Goal: Task Accomplishment & Management: Manage account settings

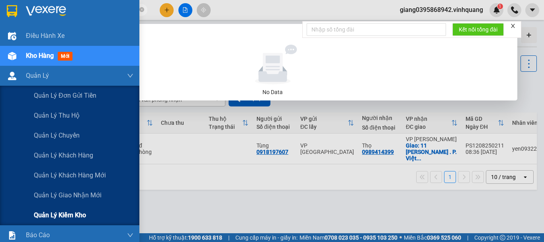
click at [57, 213] on span "Quản lý kiểm kho" at bounding box center [60, 215] width 52 height 10
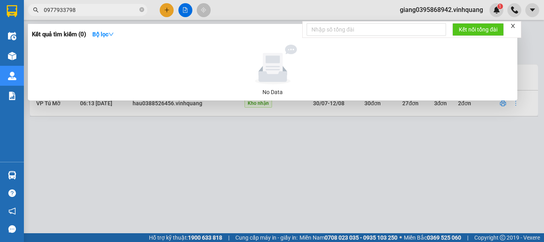
click at [515, 26] on icon "close" at bounding box center [513, 26] width 6 height 6
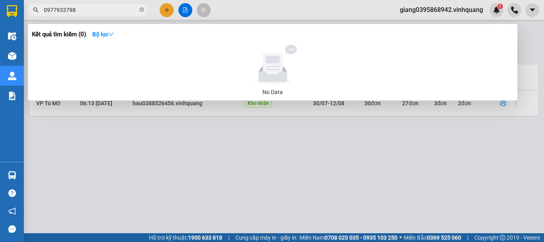
click at [285, 174] on div at bounding box center [272, 121] width 544 height 242
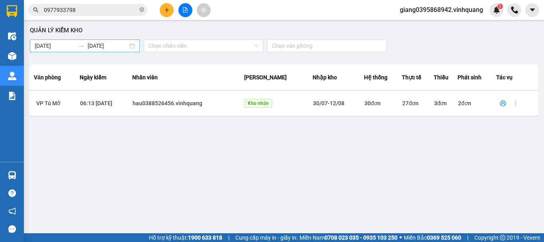
click at [36, 44] on body "Kết quả tìm kiếm ( 0 ) Bộ lọc No Data 0977933798 giang0395868942.vinhquang 1 Đi…" at bounding box center [272, 121] width 544 height 242
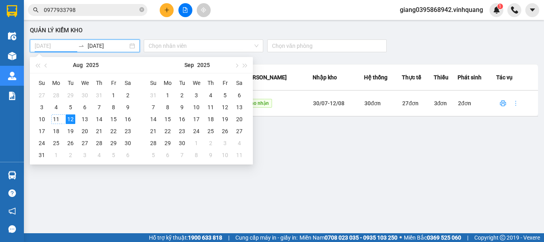
type input "11/08/2025"
click at [52, 117] on div "11" at bounding box center [56, 119] width 10 height 10
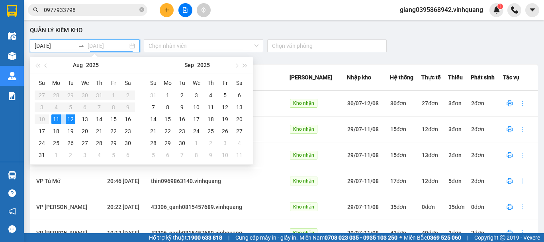
type input "11/08/2025"
click at [53, 115] on div "11" at bounding box center [56, 119] width 10 height 10
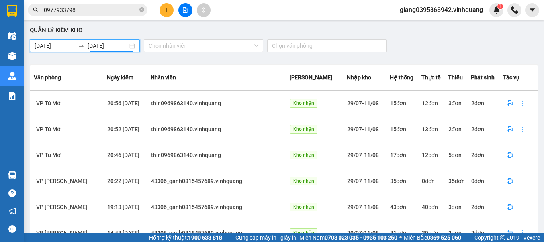
scroll to position [40, 0]
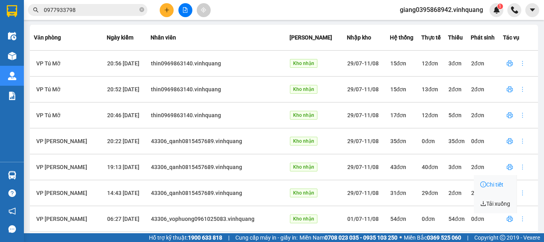
click at [498, 184] on span "Chi tiết" at bounding box center [491, 184] width 23 height 6
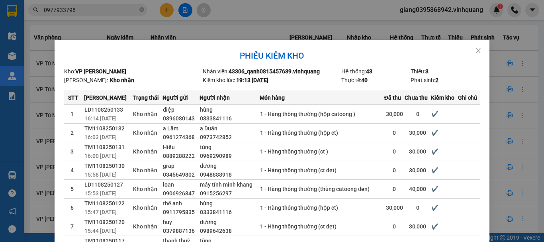
scroll to position [112, 0]
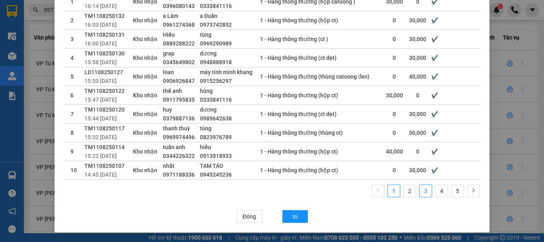
click at [423, 190] on link "3" at bounding box center [426, 191] width 12 height 12
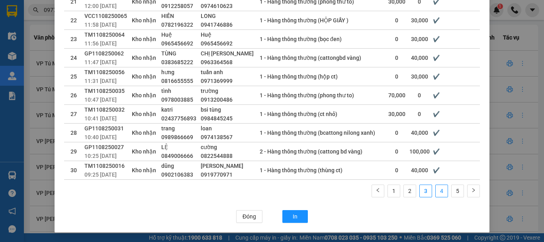
click at [438, 192] on link "4" at bounding box center [441, 191] width 12 height 12
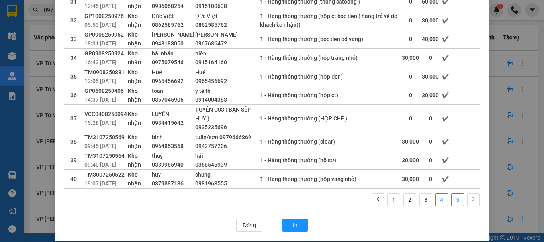
click at [455, 200] on link "5" at bounding box center [457, 199] width 12 height 12
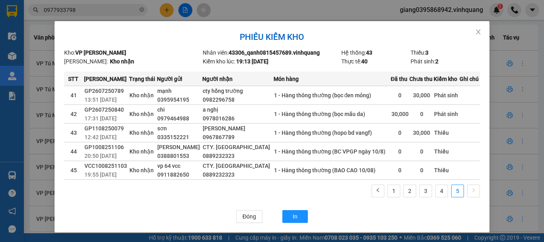
scroll to position [0, 0]
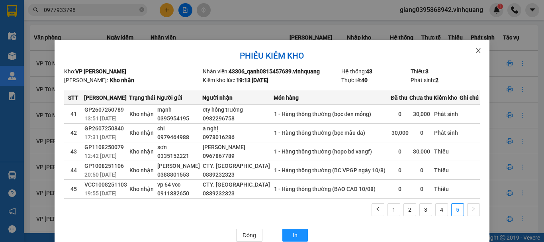
click at [475, 53] on icon "close" at bounding box center [478, 50] width 6 height 6
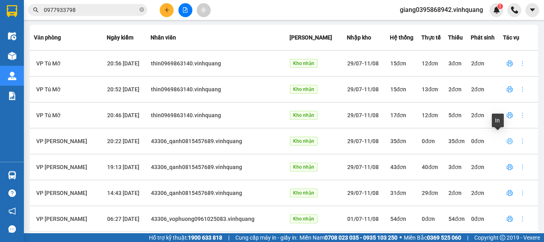
click at [506, 143] on icon "printer" at bounding box center [509, 141] width 6 height 6
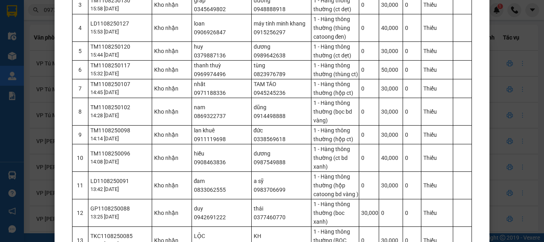
scroll to position [40, 0]
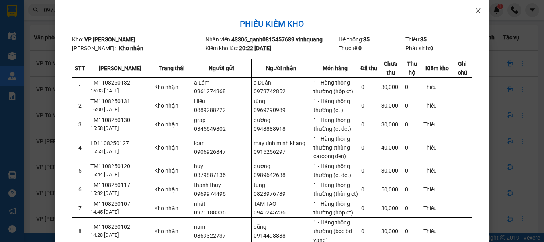
click at [476, 11] on icon "close" at bounding box center [478, 10] width 4 height 5
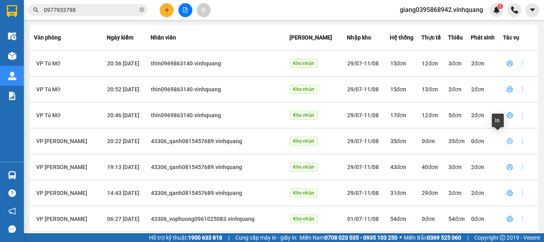
click at [507, 142] on icon "printer" at bounding box center [510, 141] width 6 height 6
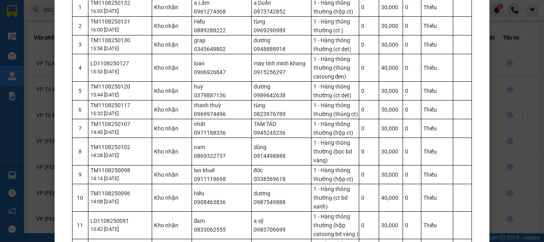
scroll to position [0, 0]
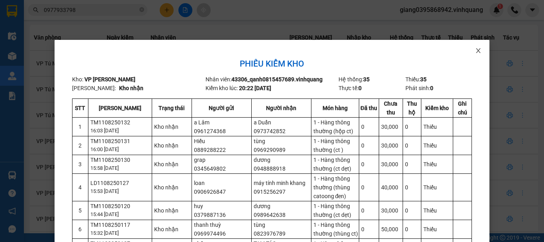
click at [476, 51] on icon "close" at bounding box center [478, 50] width 6 height 6
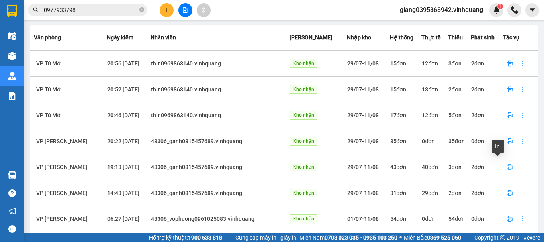
click at [506, 165] on icon "printer" at bounding box center [509, 167] width 6 height 6
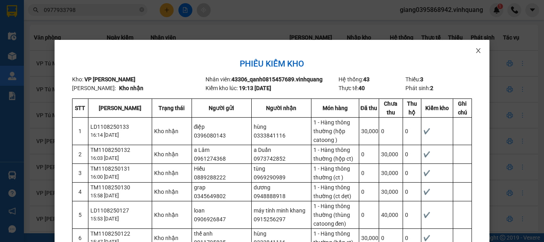
click at [476, 51] on icon "close" at bounding box center [478, 50] width 6 height 6
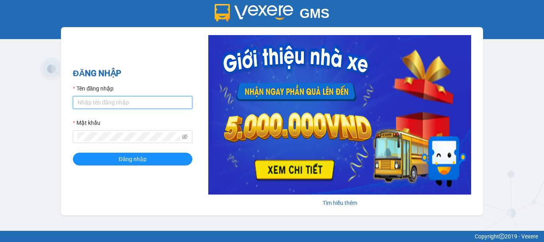
click at [107, 104] on input "Tên đăng nhập" at bounding box center [132, 102] width 119 height 13
type input "giang0395868942.vinhquang"
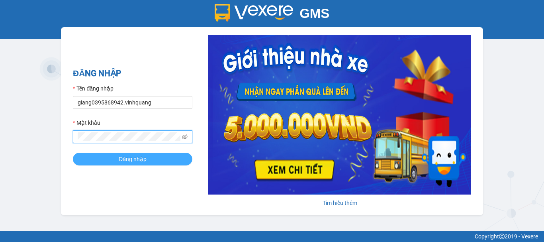
click at [168, 154] on button "Đăng nhập" at bounding box center [132, 158] width 119 height 13
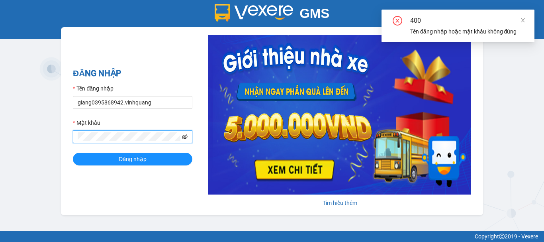
click at [186, 136] on icon "eye-invisible" at bounding box center [185, 137] width 6 height 6
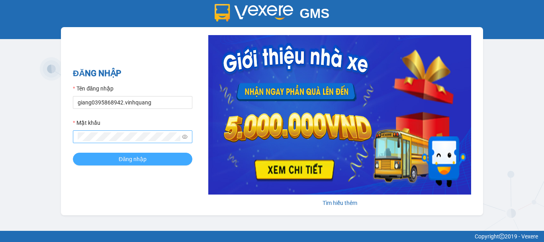
click at [121, 158] on span "Đăng nhập" at bounding box center [133, 158] width 28 height 9
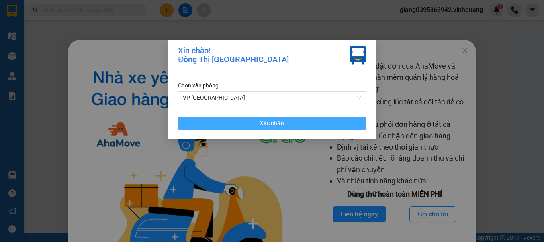
click at [256, 123] on button "Xác nhận" at bounding box center [272, 123] width 188 height 13
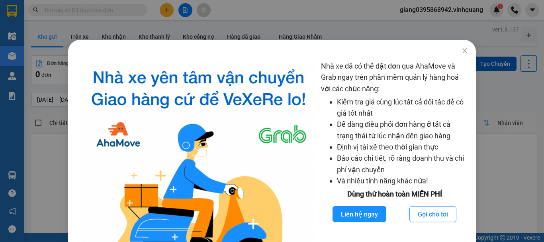
scroll to position [65, 0]
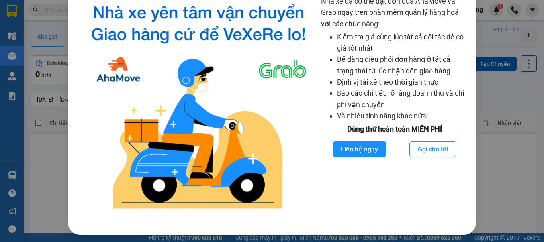
click at [482, 169] on div "Nhà xe đã có thể đặt đơn qua AhaMove và Grab ngay trên phần mềm quản lý hàng ho…" at bounding box center [272, 121] width 544 height 242
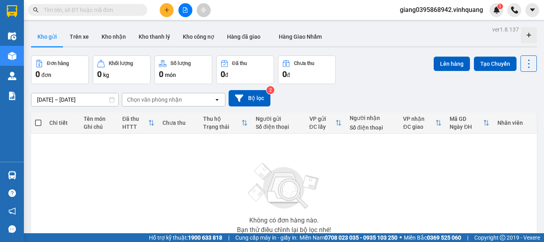
click at [102, 10] on input "text" at bounding box center [91, 10] width 94 height 9
paste input "0839555222"
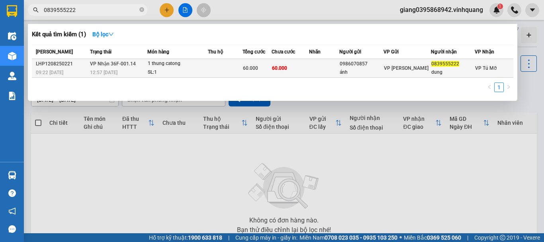
type input "0839555222"
click at [193, 70] on div "SL: 1" at bounding box center [178, 72] width 60 height 9
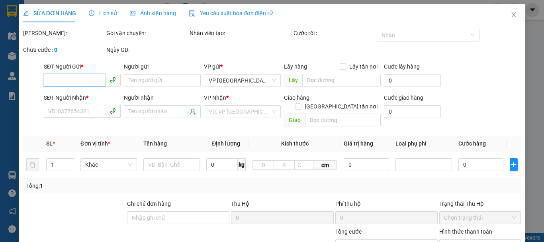
type input "0986070857"
type input "ánh"
type input "0839555222"
type input "dung"
type input "60.000"
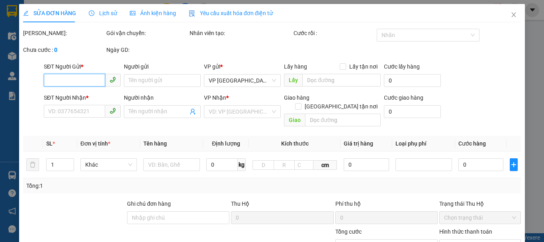
type input "60.000"
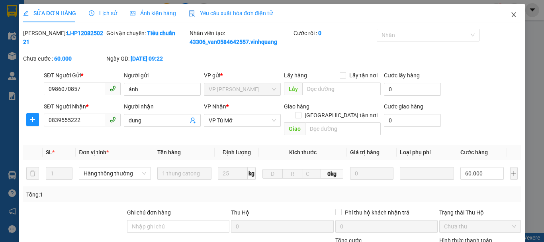
click at [510, 15] on icon "close" at bounding box center [513, 15] width 6 height 6
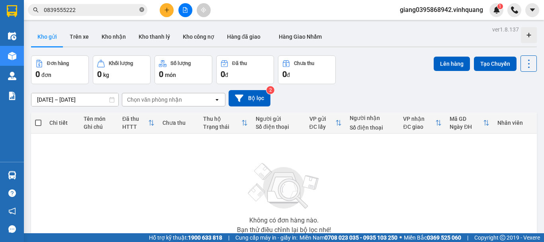
click at [142, 10] on icon "close-circle" at bounding box center [141, 9] width 5 height 5
click at [106, 12] on input "text" at bounding box center [91, 10] width 94 height 9
paste input "0982172552"
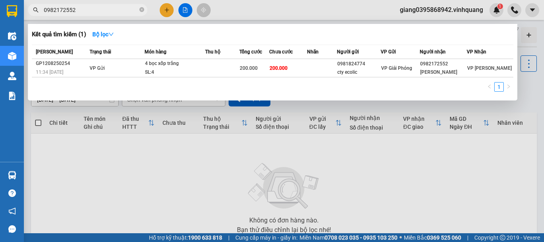
type input "0982172552"
click at [429, 11] on div at bounding box center [272, 121] width 544 height 242
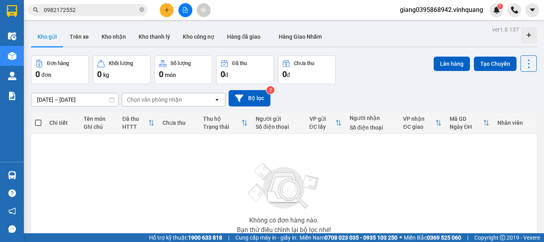
click at [430, 7] on span "giang0395868942.vinhquang" at bounding box center [441, 10] width 96 height 10
click at [428, 23] on span "Đăng xuất" at bounding box center [444, 24] width 79 height 9
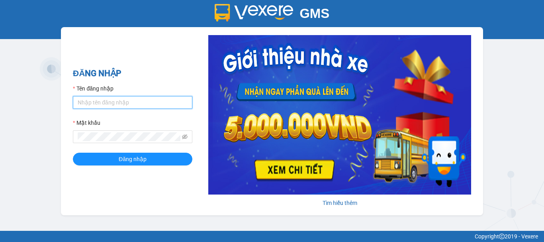
click at [111, 98] on input "Tên đăng nhập" at bounding box center [132, 102] width 119 height 13
type input "qnhu0962547335.vinhquang"
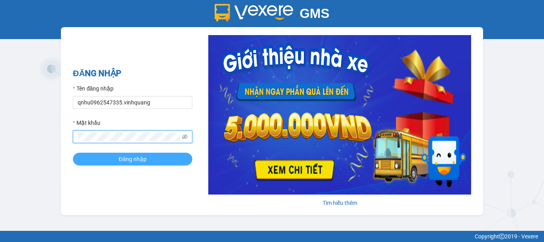
click at [123, 158] on span "Đăng nhập" at bounding box center [133, 158] width 28 height 9
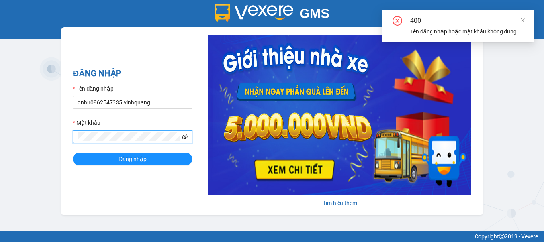
click at [186, 137] on icon "eye-invisible" at bounding box center [185, 137] width 6 height 6
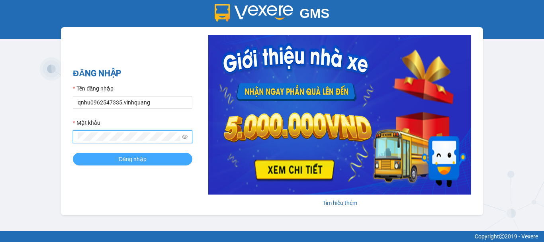
click at [152, 153] on button "Đăng nhập" at bounding box center [132, 158] width 119 height 13
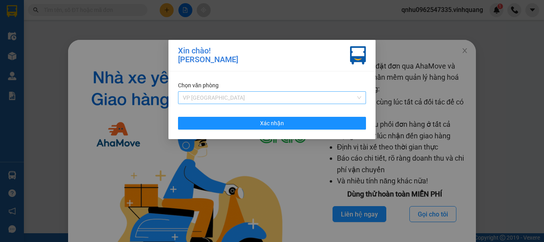
click at [244, 96] on span "VP [GEOGRAPHIC_DATA]" at bounding box center [272, 98] width 178 height 12
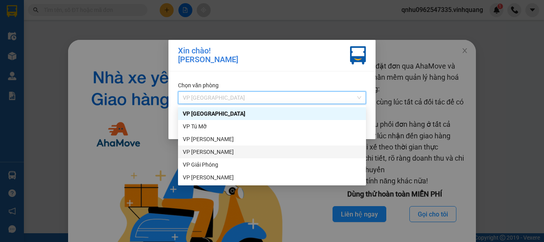
click at [211, 153] on div "VP [PERSON_NAME]" at bounding box center [272, 151] width 178 height 9
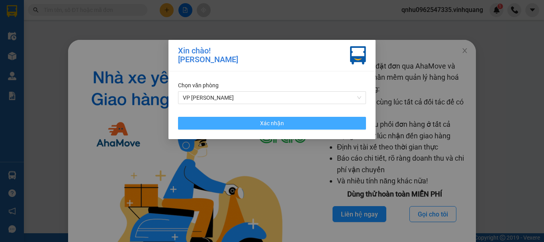
click at [228, 124] on button "Xác nhận" at bounding box center [272, 123] width 188 height 13
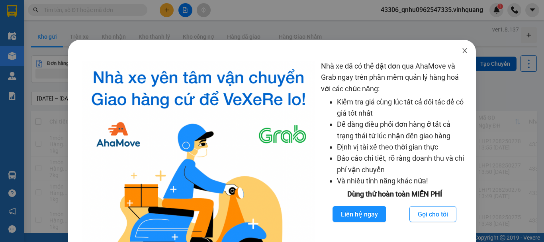
click at [461, 51] on icon "close" at bounding box center [464, 50] width 6 height 6
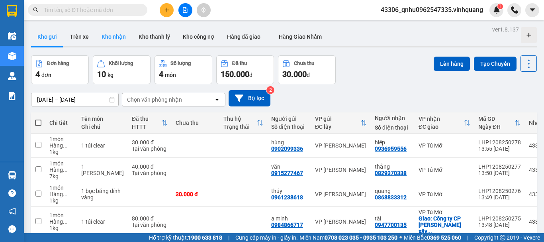
click at [110, 38] on button "Kho nhận" at bounding box center [113, 36] width 37 height 19
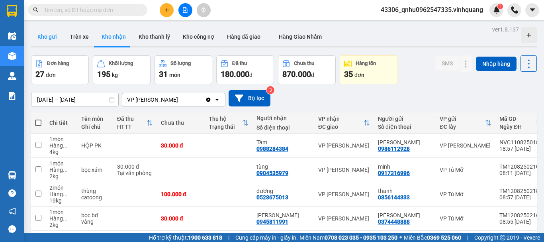
click at [56, 38] on button "Kho gửi" at bounding box center [47, 36] width 32 height 19
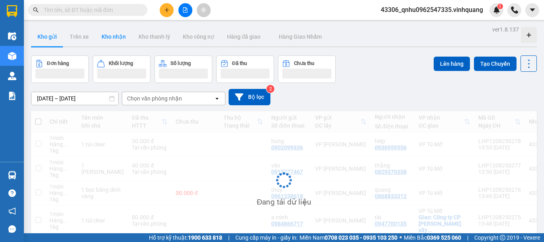
click at [115, 36] on button "Kho nhận" at bounding box center [113, 36] width 37 height 19
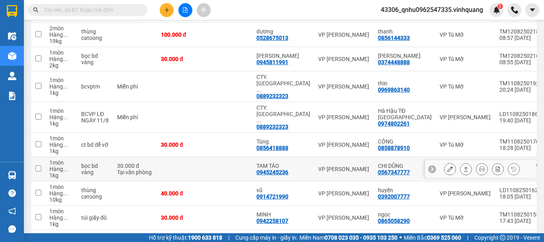
scroll to position [80, 0]
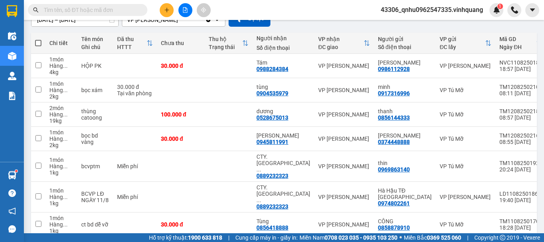
click at [131, 10] on input "text" at bounding box center [91, 10] width 94 height 9
paste input "0916013264"
type input "0916013264"
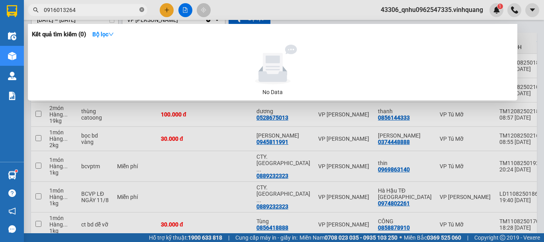
click at [141, 8] on icon "close-circle" at bounding box center [141, 9] width 5 height 5
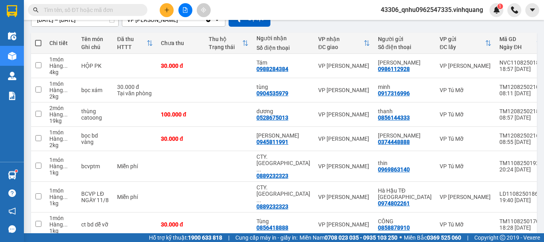
click at [126, 8] on input "text" at bounding box center [91, 10] width 94 height 9
click at [126, 13] on input "text" at bounding box center [91, 10] width 94 height 9
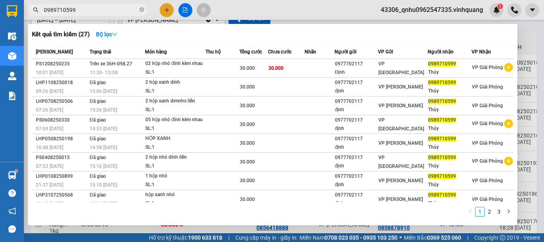
type input "0989710599"
click at [292, 10] on div at bounding box center [272, 121] width 544 height 242
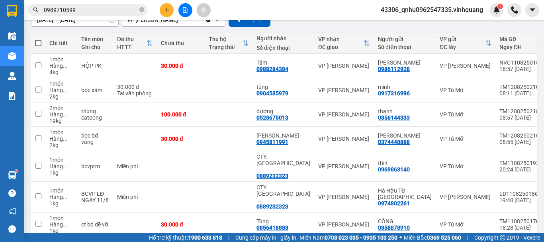
click at [144, 11] on span "0989710599" at bounding box center [87, 10] width 119 height 12
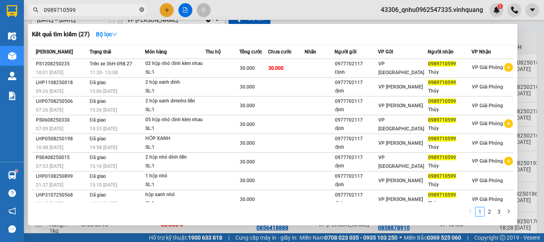
click at [139, 11] on span "0989710599" at bounding box center [87, 10] width 119 height 12
click at [141, 11] on icon "close-circle" at bounding box center [141, 9] width 5 height 5
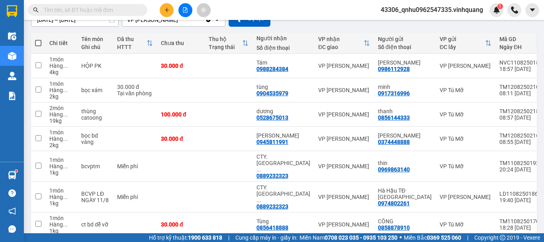
click at [132, 11] on input "text" at bounding box center [91, 10] width 94 height 9
paste input "0915799596"
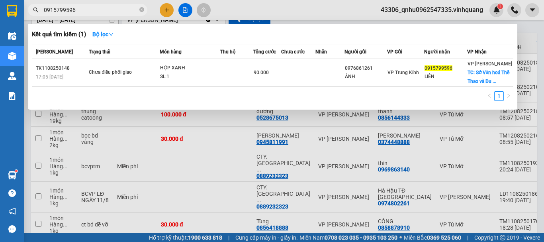
type input "0915799596"
drag, startPoint x: 142, startPoint y: 10, endPoint x: 120, endPoint y: 7, distance: 21.6
click at [143, 9] on icon "close-circle" at bounding box center [141, 9] width 5 height 5
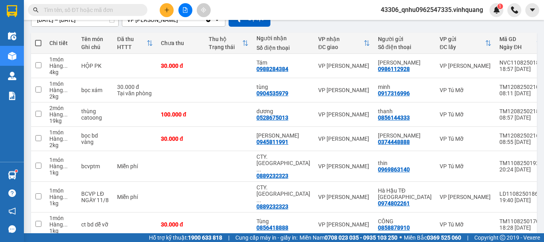
click at [120, 7] on input "text" at bounding box center [91, 10] width 94 height 9
paste input "0962617743"
type input "0962617743"
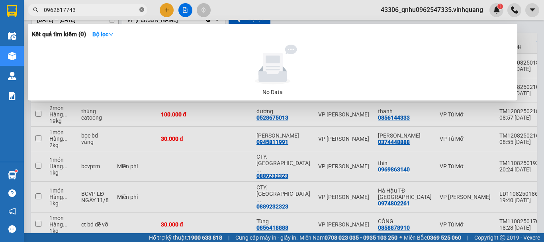
click at [142, 12] on icon "close-circle" at bounding box center [141, 9] width 5 height 5
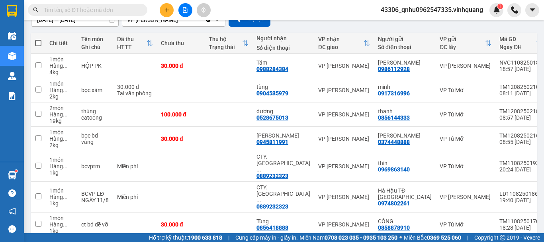
click at [132, 12] on input "text" at bounding box center [91, 10] width 94 height 9
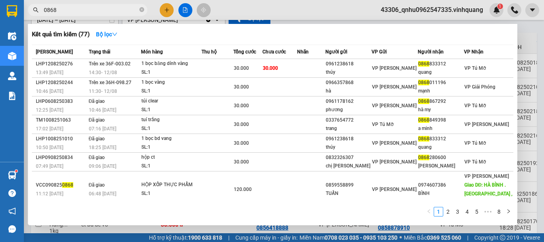
type input "0868"
click at [141, 9] on icon "close-circle" at bounding box center [141, 9] width 5 height 5
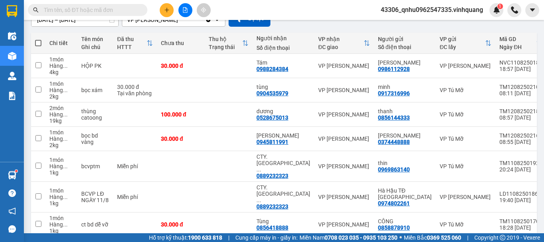
click at [100, 6] on input "text" at bounding box center [91, 10] width 94 height 9
paste input "0947330007"
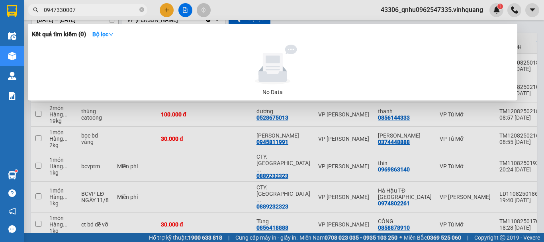
type input "0947330007"
click at [143, 10] on icon "close-circle" at bounding box center [141, 9] width 5 height 5
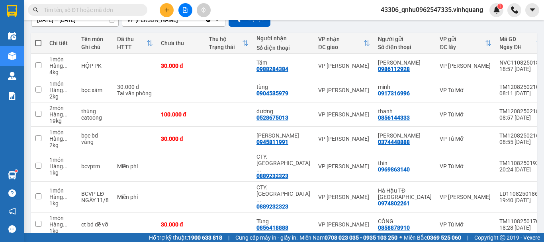
click at [124, 10] on input "text" at bounding box center [91, 10] width 94 height 9
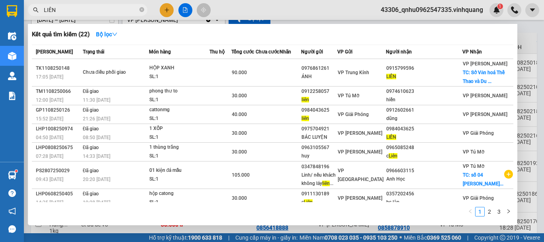
type input "LIÊN"
click at [143, 9] on icon "close-circle" at bounding box center [141, 9] width 5 height 5
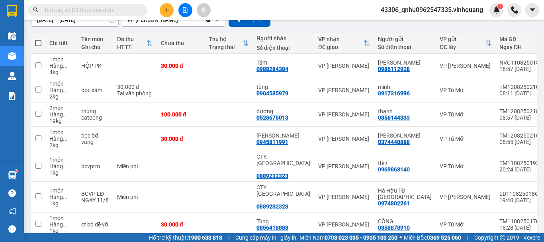
click at [112, 9] on input "text" at bounding box center [91, 10] width 94 height 9
paste input "0966357868"
type input "0966357868"
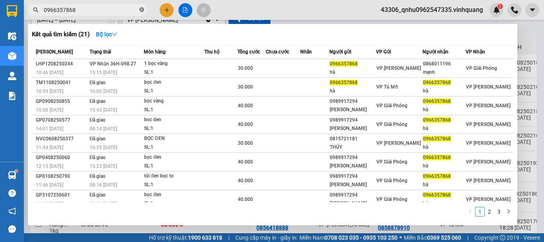
click at [141, 10] on icon "close-circle" at bounding box center [141, 9] width 5 height 5
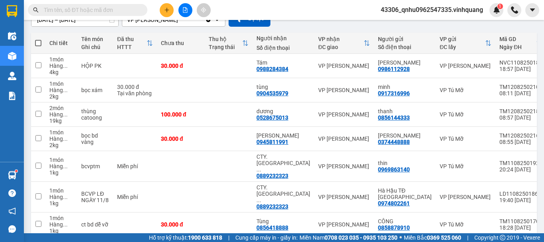
click at [122, 11] on input "text" at bounding box center [91, 10] width 94 height 9
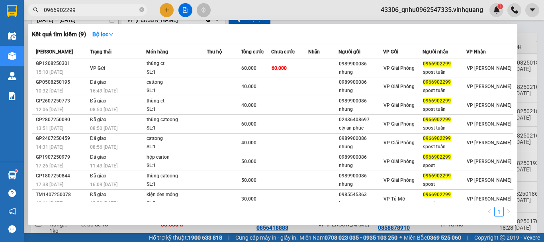
type input "0966902299"
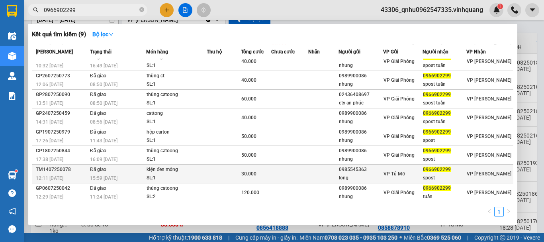
scroll to position [0, 0]
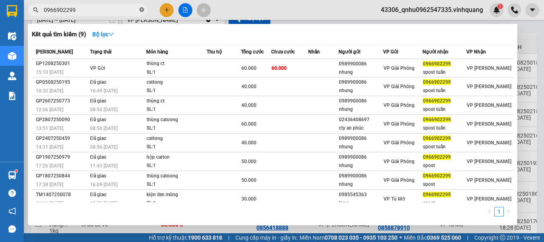
click at [141, 10] on icon "close-circle" at bounding box center [141, 9] width 5 height 5
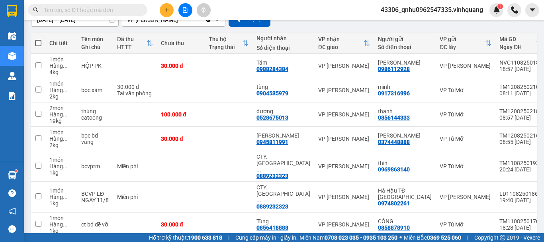
click at [110, 14] on span at bounding box center [87, 10] width 119 height 12
click at [110, 10] on input "text" at bounding box center [91, 10] width 94 height 9
paste input "0966357868"
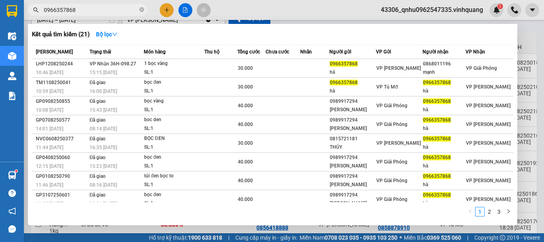
type input "0966357868"
